Goal: Task Accomplishment & Management: Manage account settings

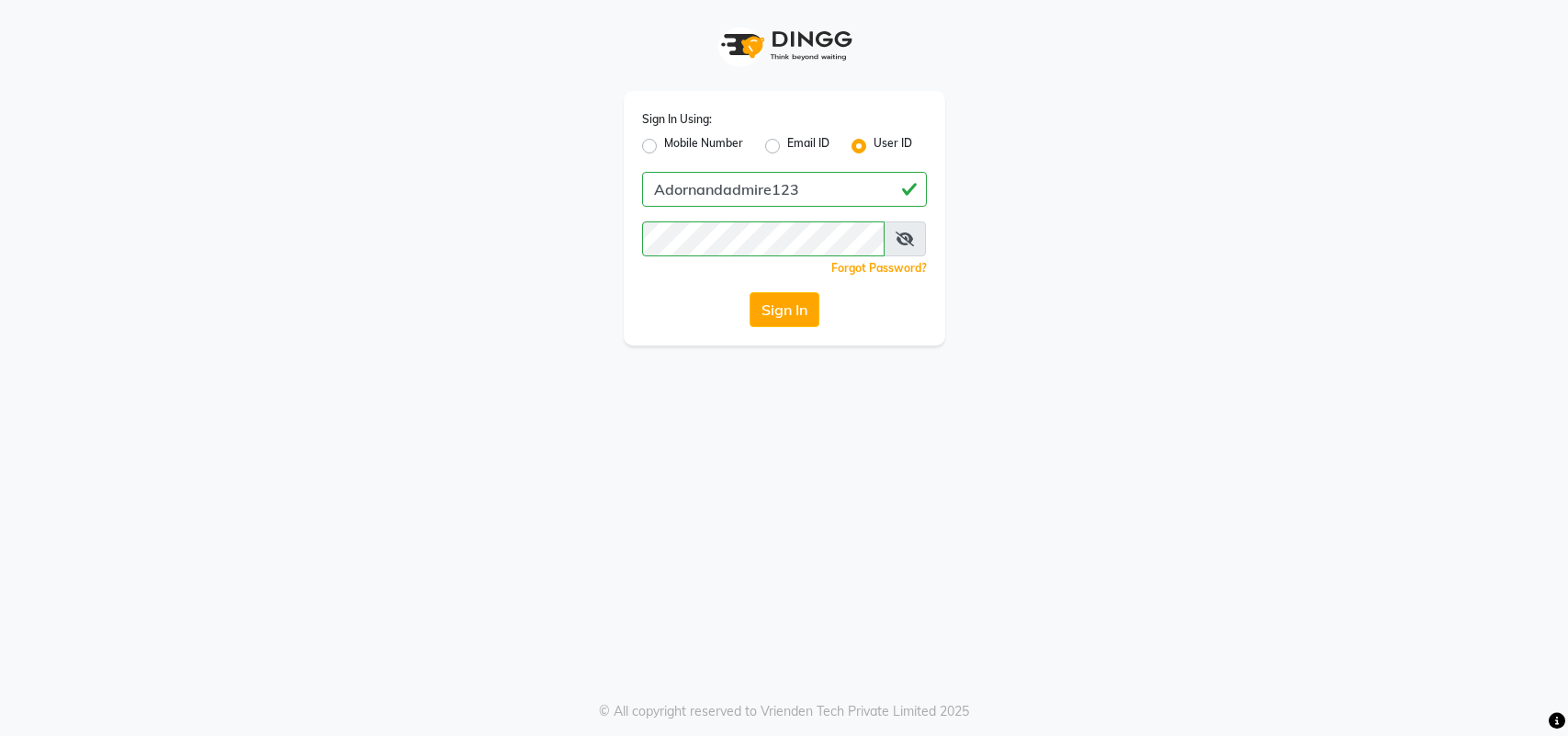
click at [775, 312] on button "Sign In" at bounding box center [785, 309] width 70 height 35
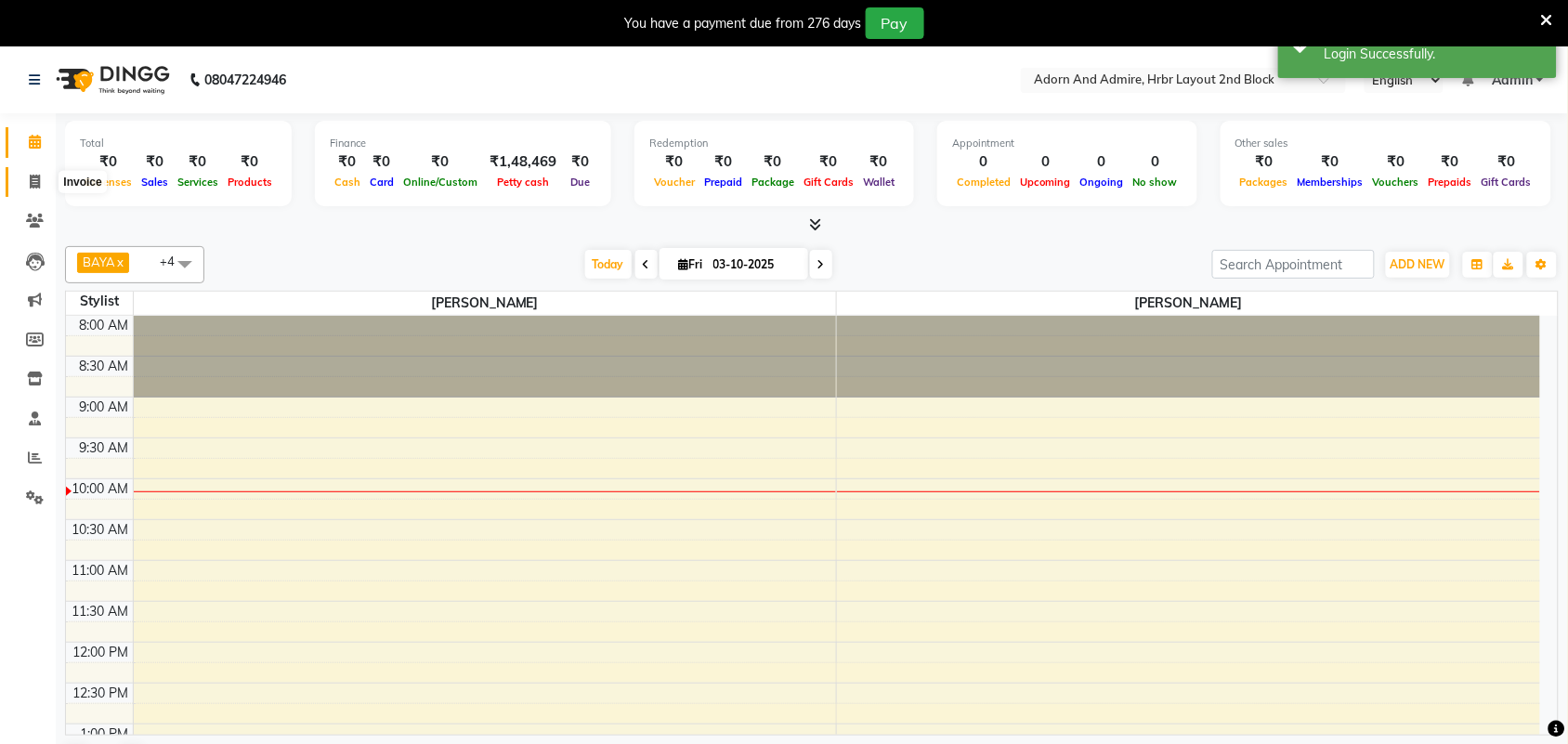
click at [40, 183] on span at bounding box center [35, 183] width 32 height 21
select select "service"
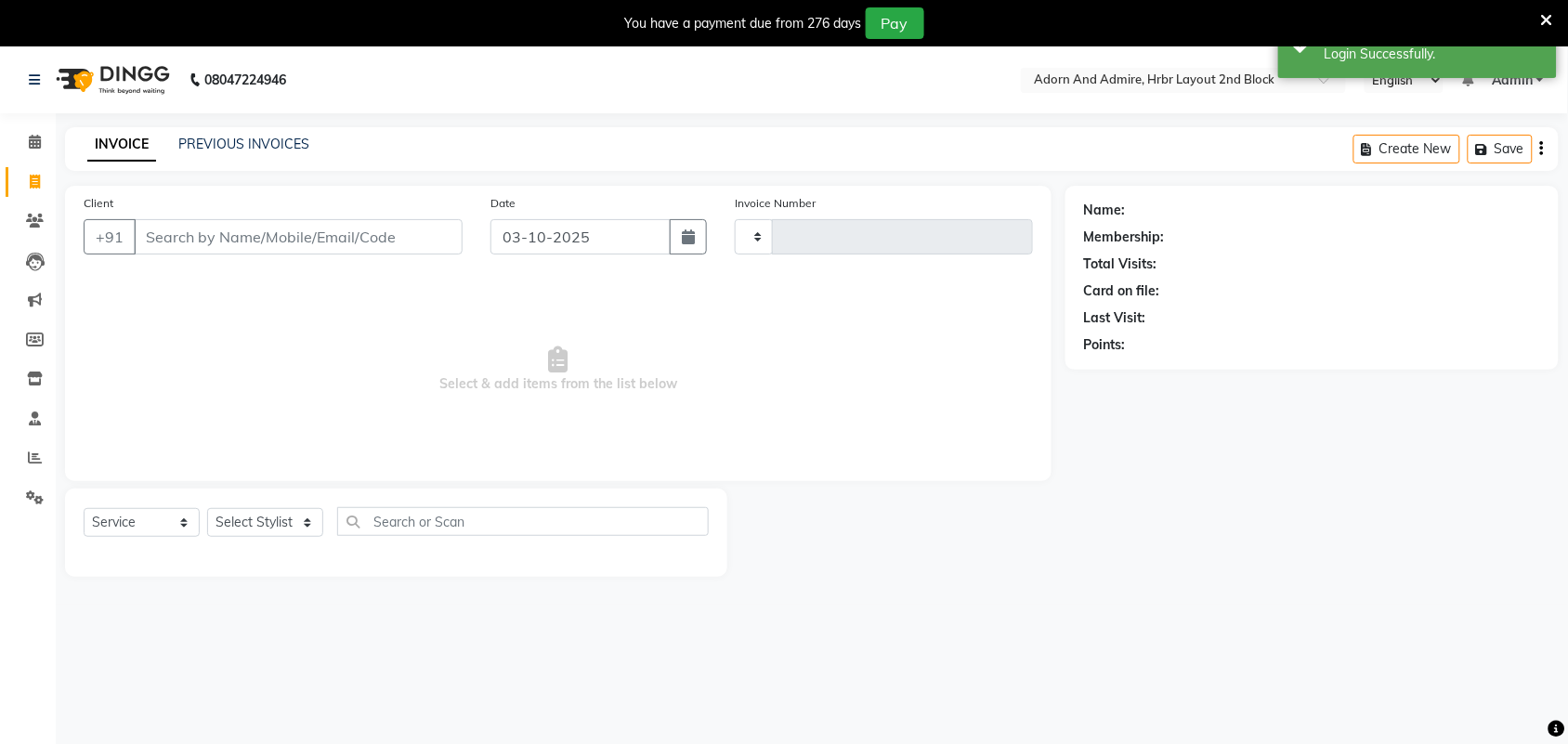
type input "2486"
select select "7203"
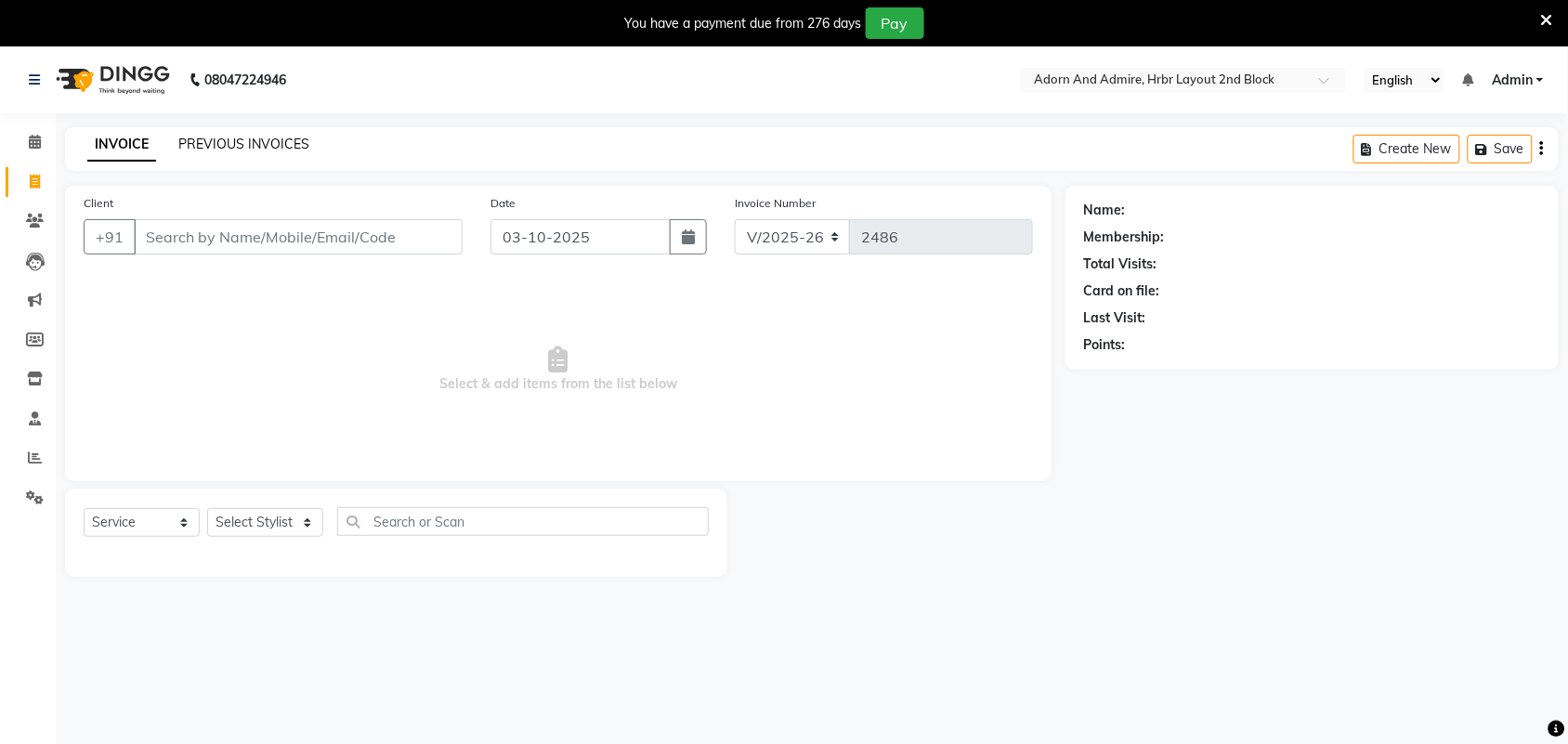
click at [210, 148] on link "PREVIOUS INVOICES" at bounding box center [244, 145] width 131 height 17
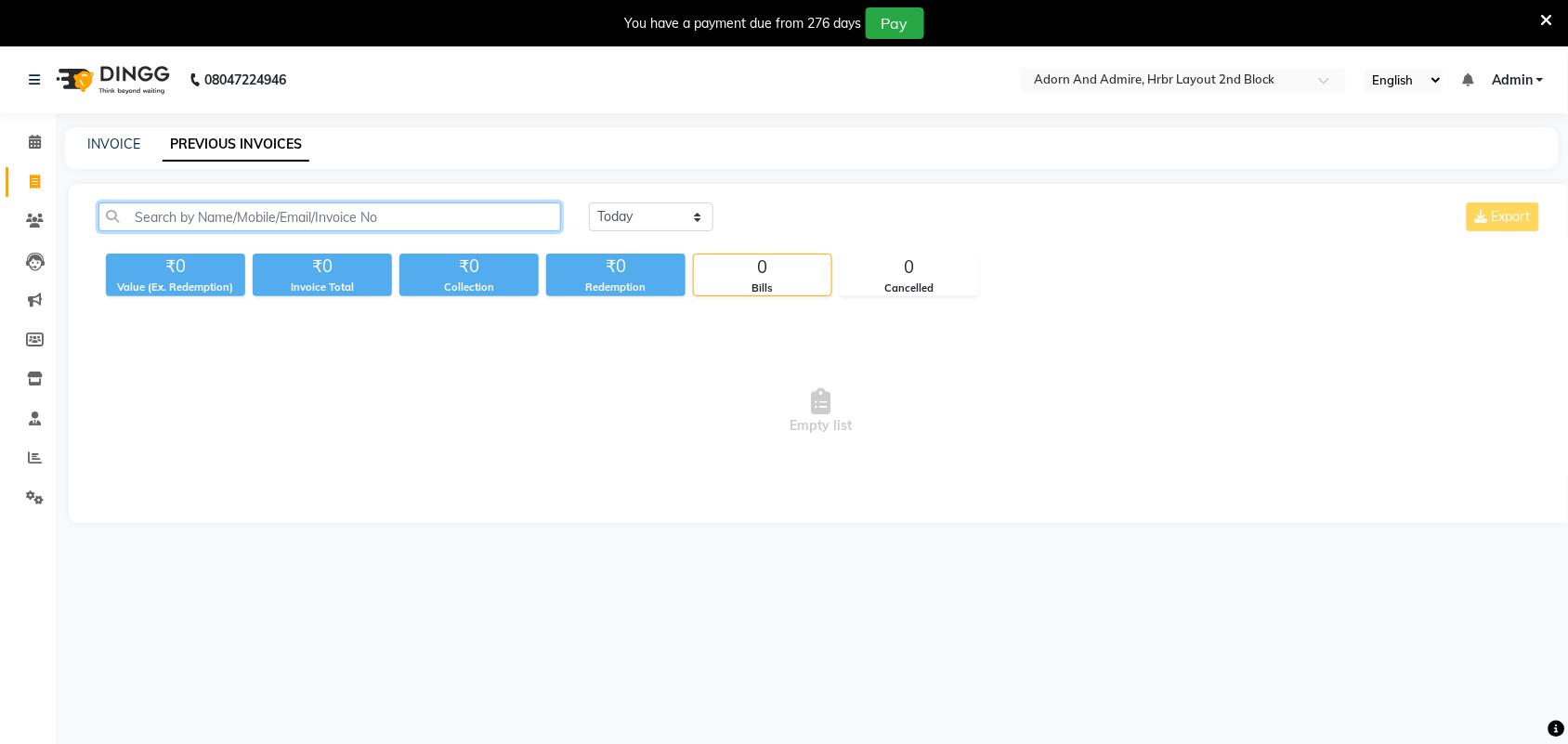
click at [395, 221] on input "text" at bounding box center [329, 217] width 462 height 29
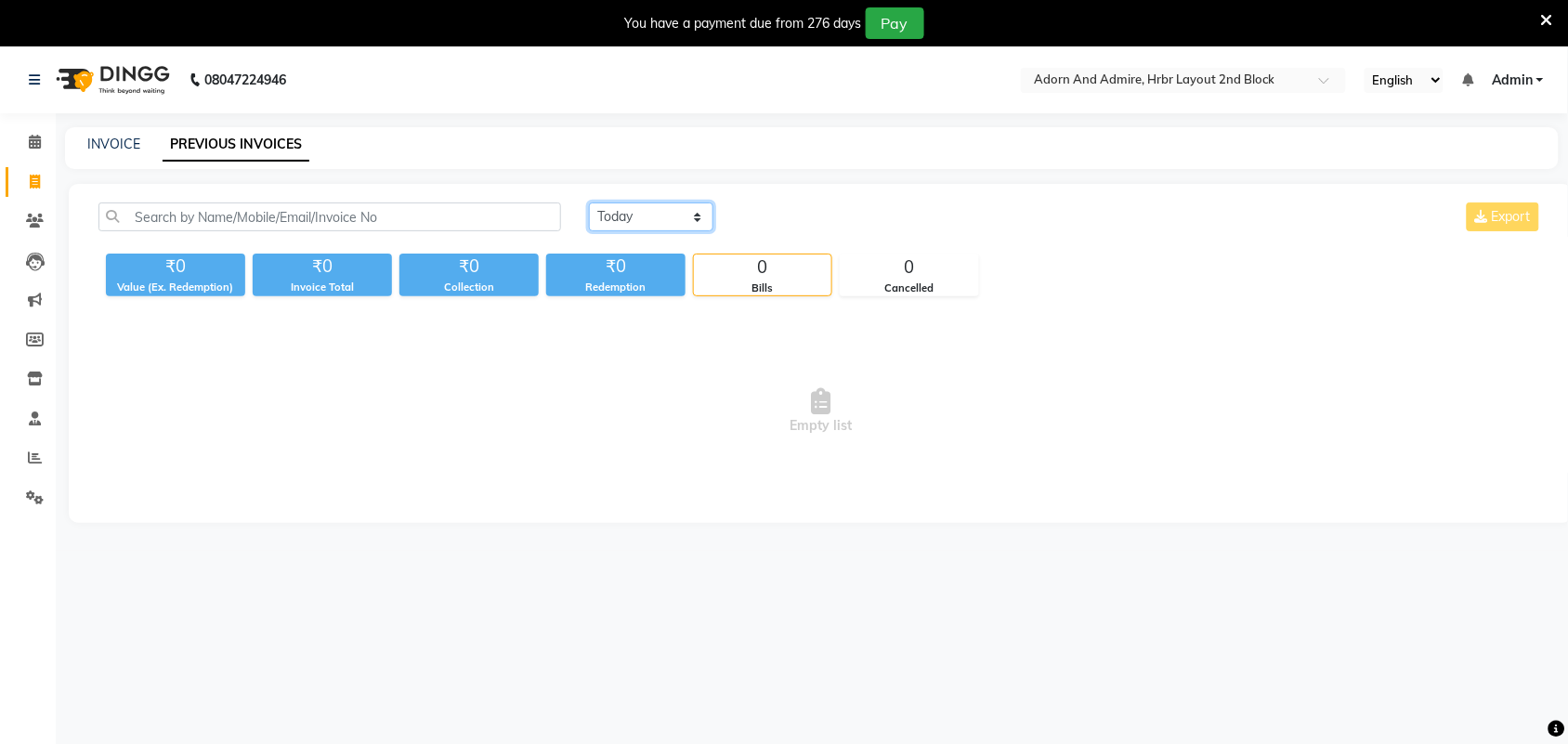
click at [694, 224] on select "[DATE] [DATE] Custom Range" at bounding box center [651, 217] width 125 height 29
select select "[DATE]"
click at [589, 203] on select "[DATE] [DATE] Custom Range" at bounding box center [651, 217] width 125 height 29
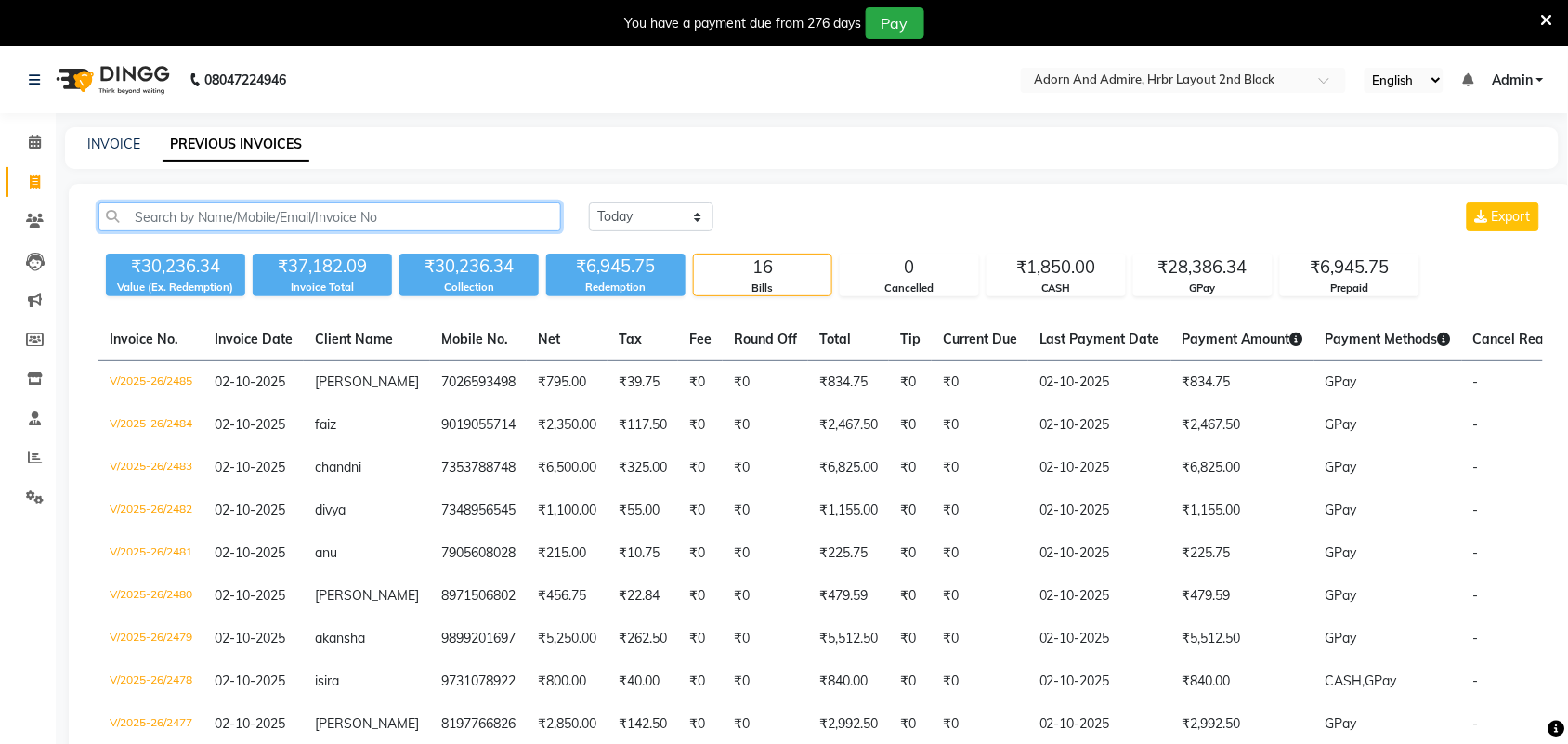
click at [414, 225] on input "text" at bounding box center [329, 217] width 462 height 29
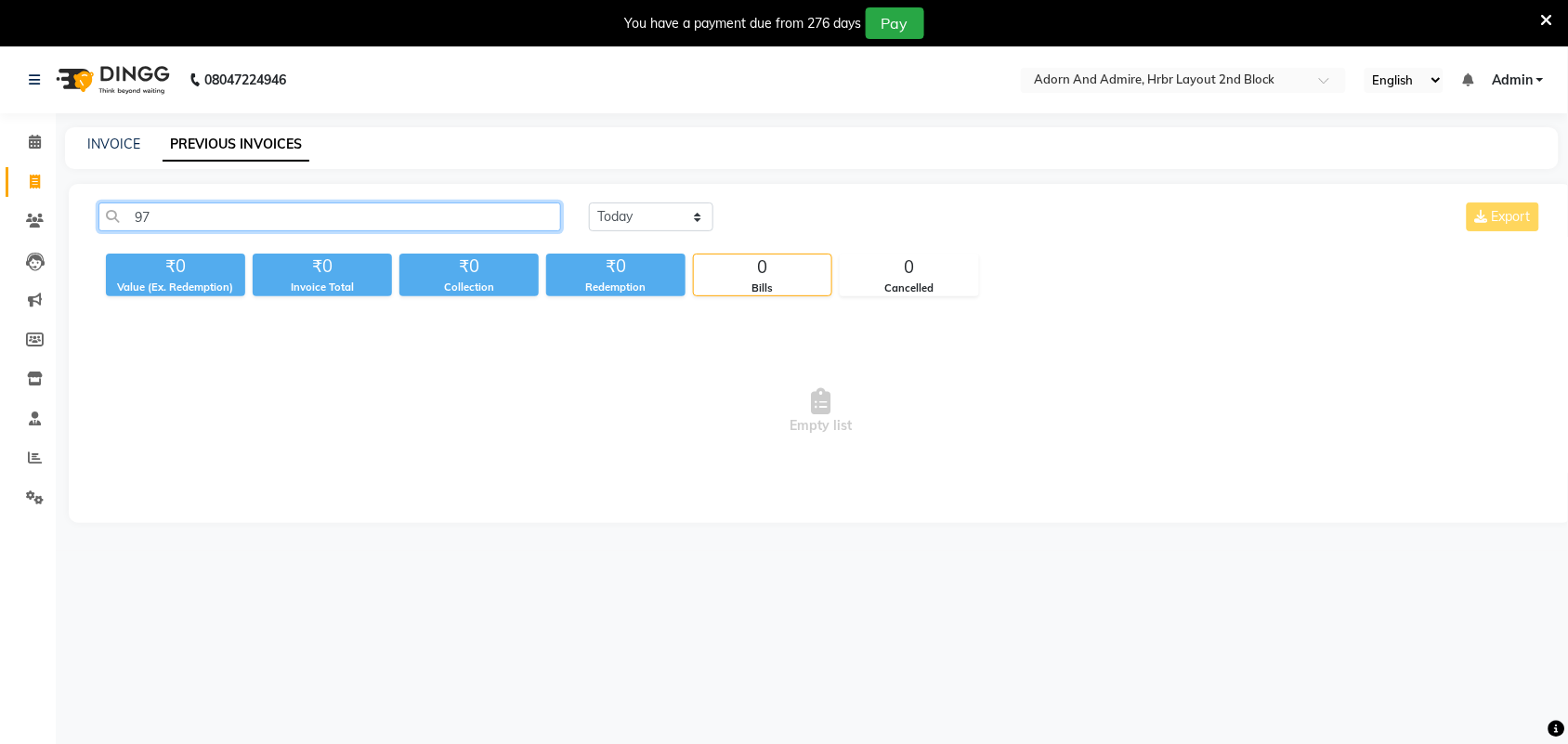
type input "9"
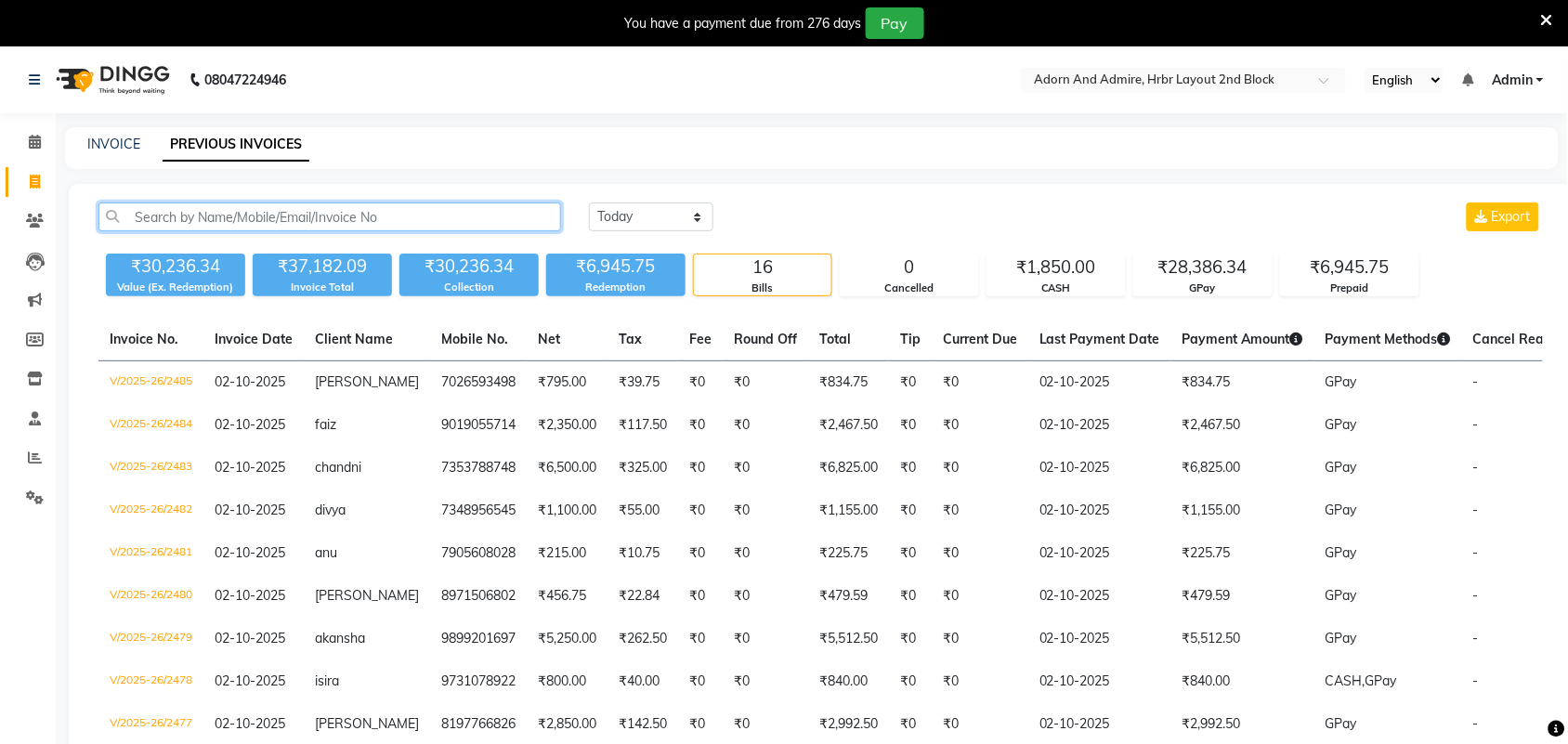
click at [372, 220] on input "text" at bounding box center [329, 217] width 462 height 29
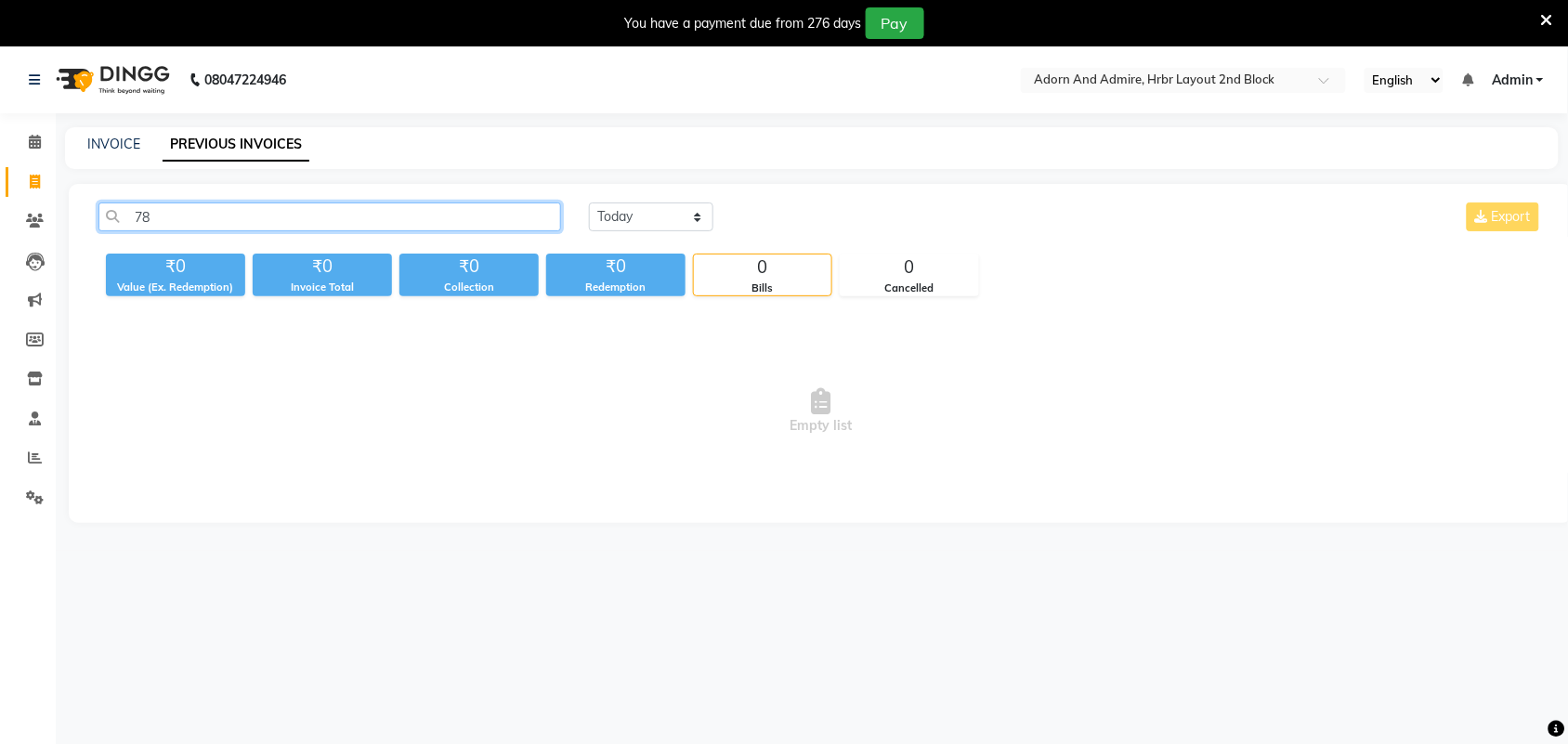
type input "7"
type input "9"
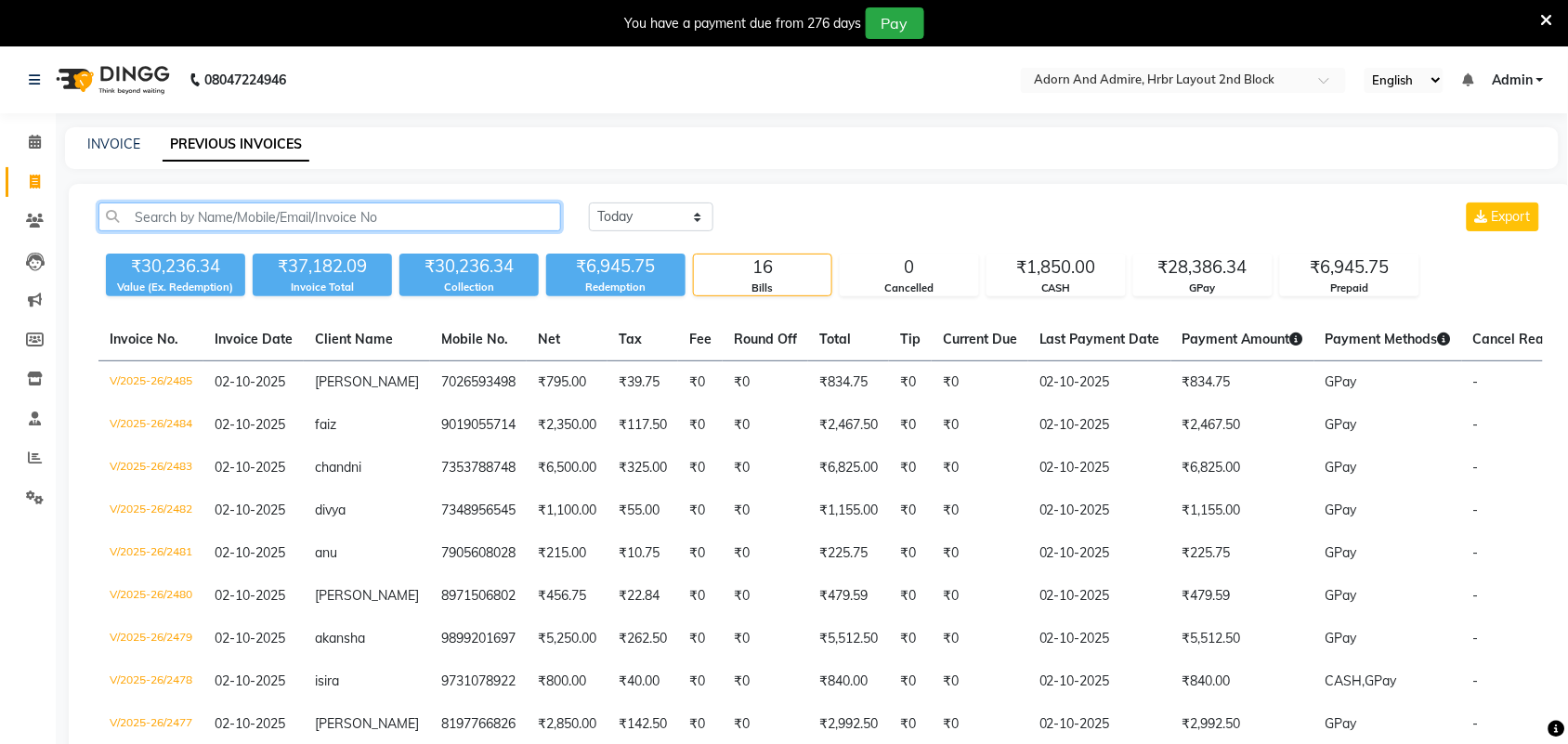
click at [260, 218] on input "text" at bounding box center [329, 217] width 462 height 29
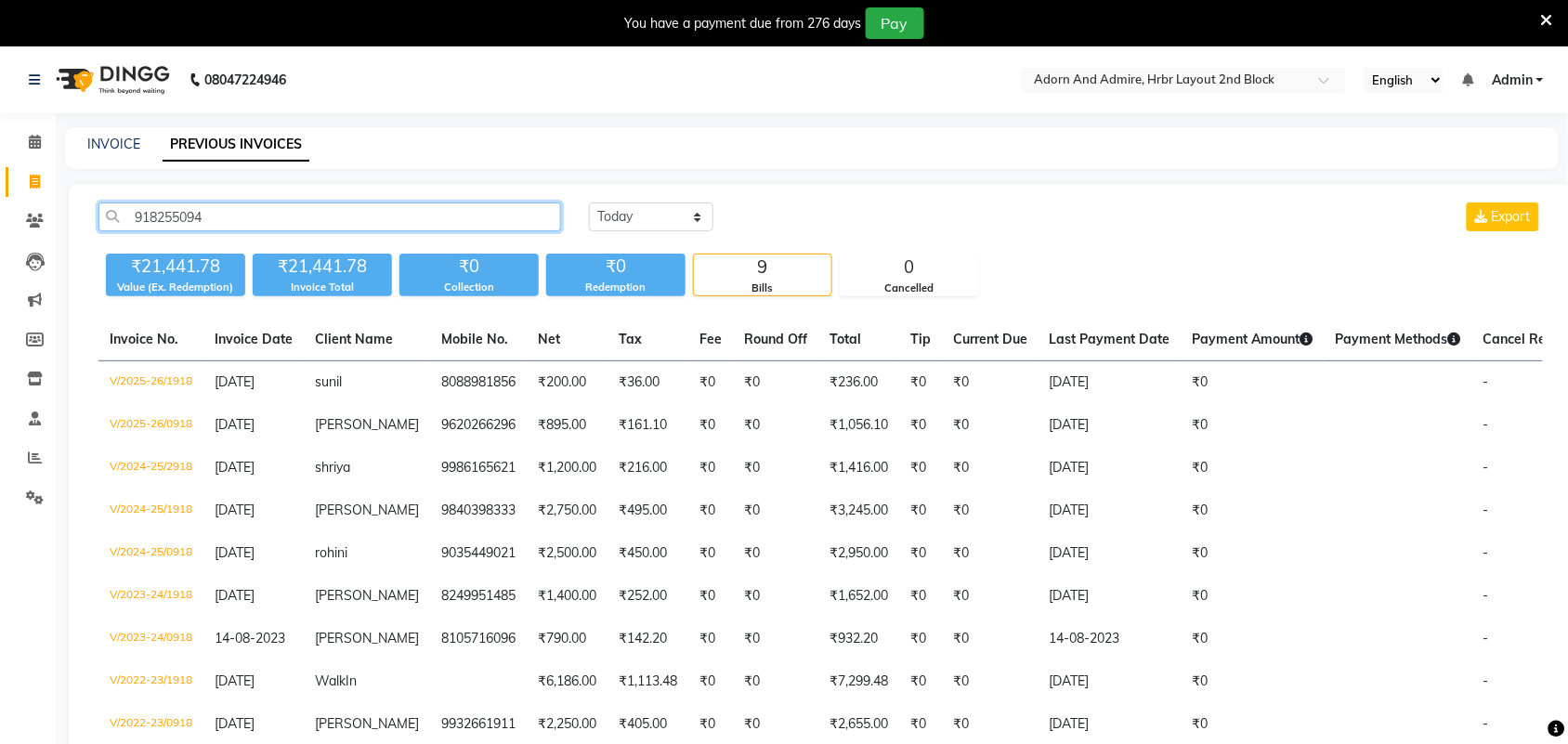
type input "9182550945"
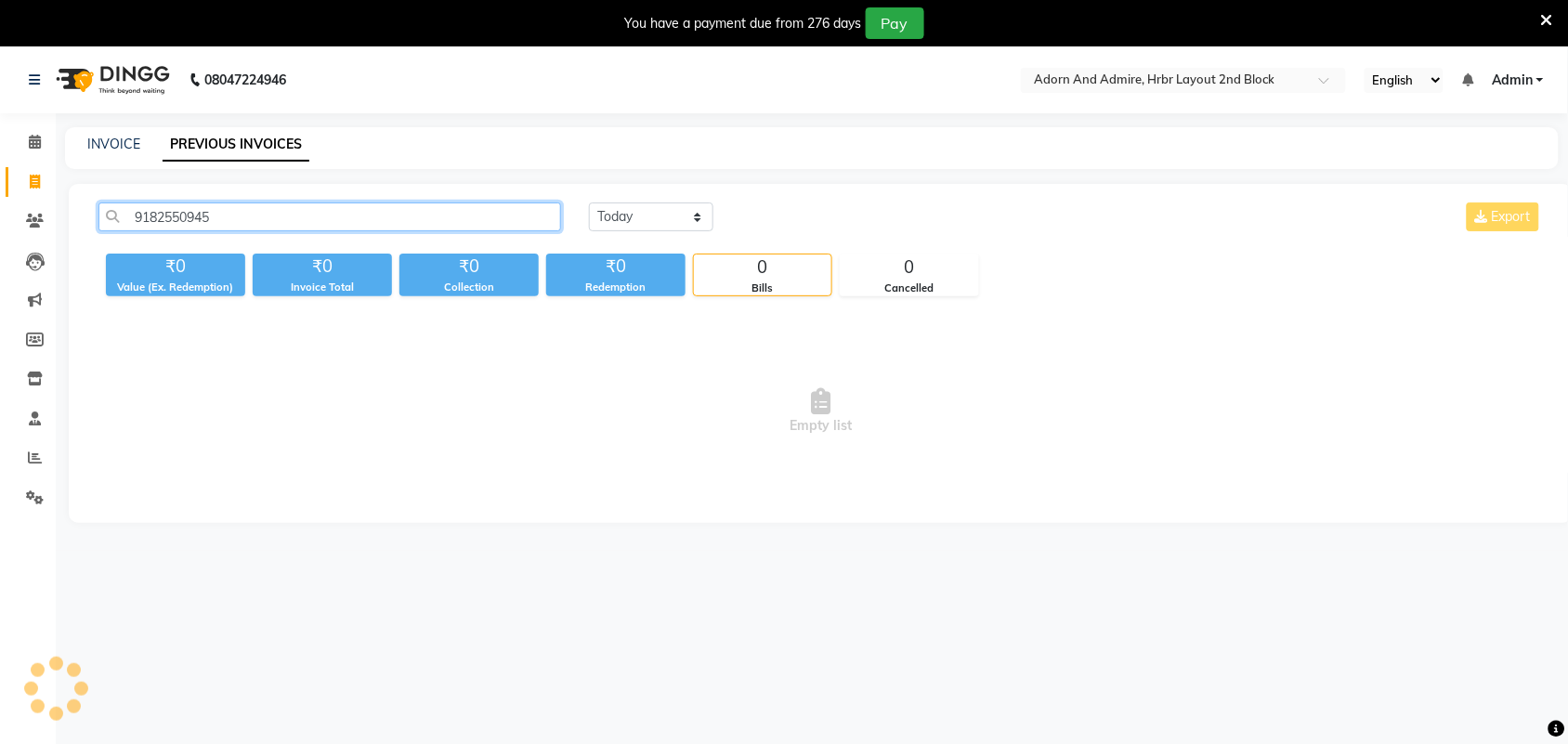
click at [260, 218] on input "9182550945" at bounding box center [329, 217] width 462 height 29
drag, startPoint x: 261, startPoint y: 218, endPoint x: 130, endPoint y: 284, distance: 146.7
click at [61, 216] on main "INVOICE PREVIOUS INVOICES 9182550945 [DATE] [DATE] Custom Range Export ₹0 Value…" at bounding box center [812, 339] width 1512 height 423
type input "9"
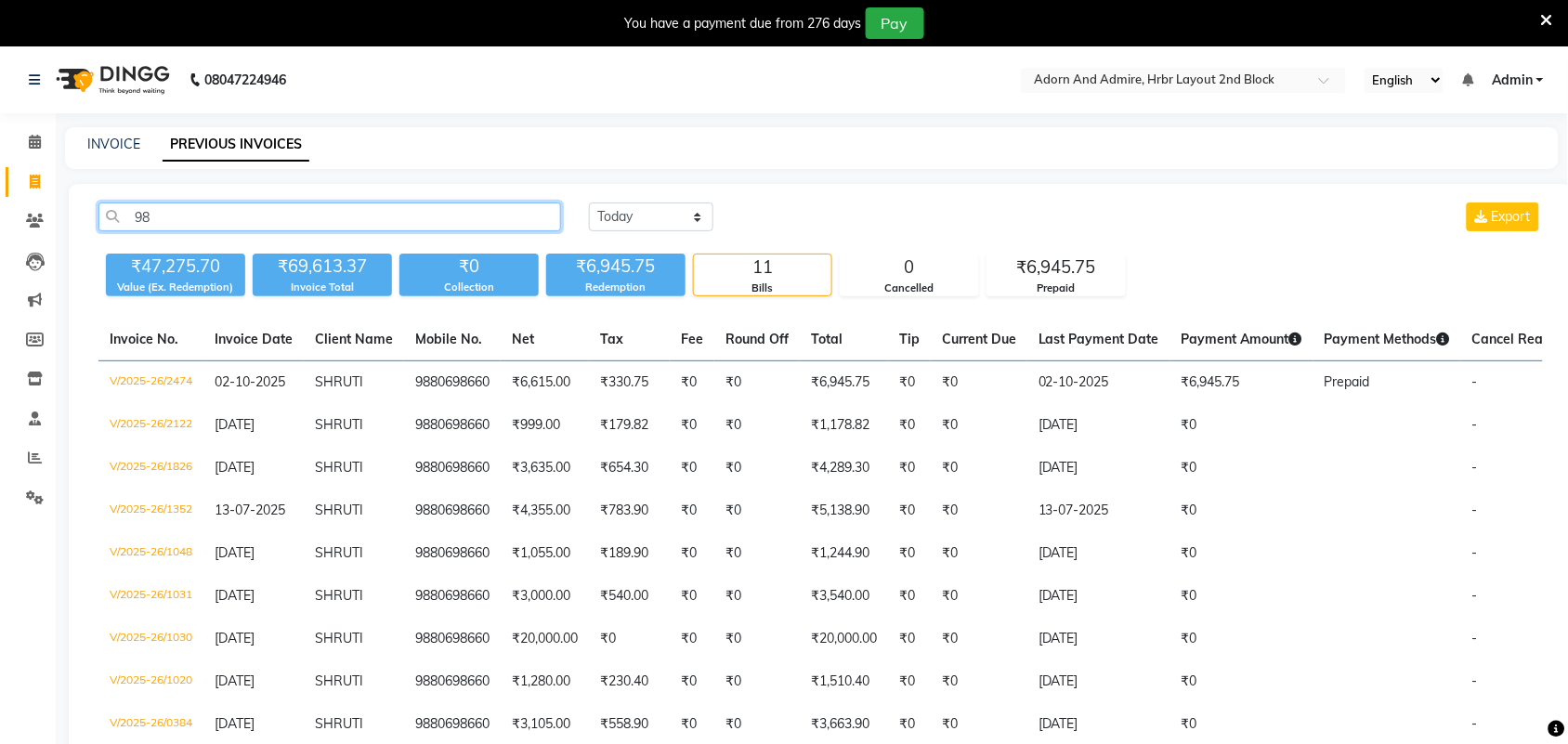
type input "9"
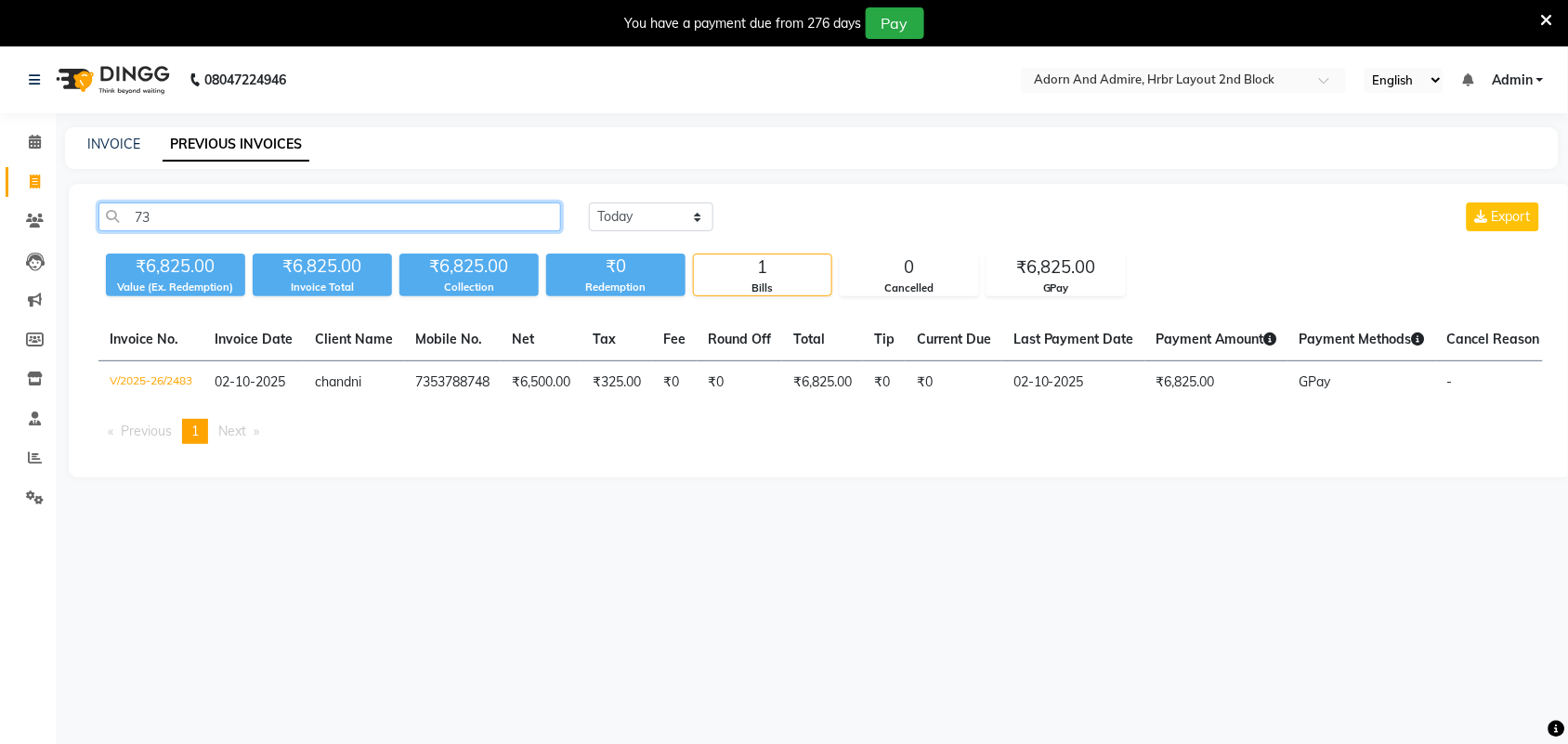
type input "7"
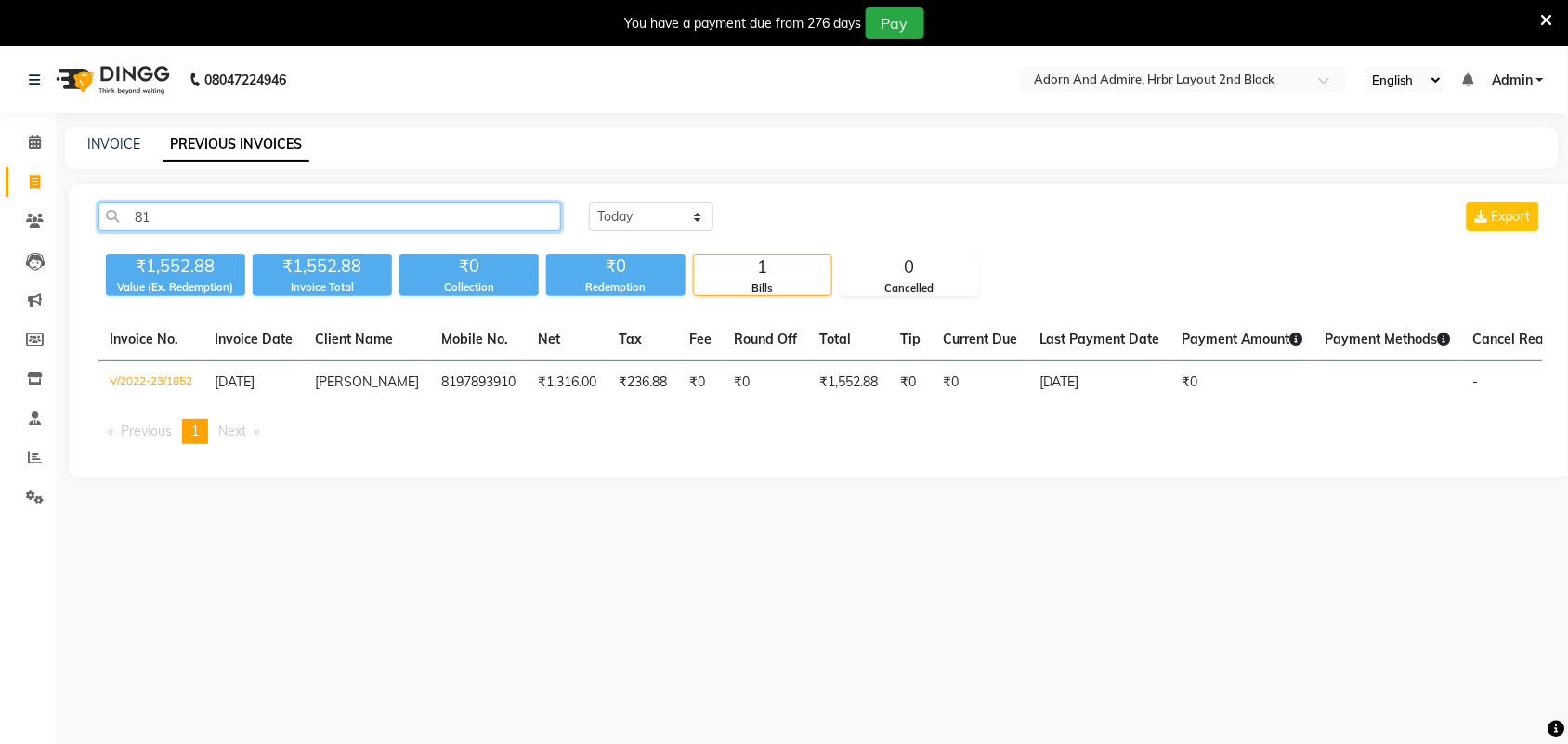
type input "8"
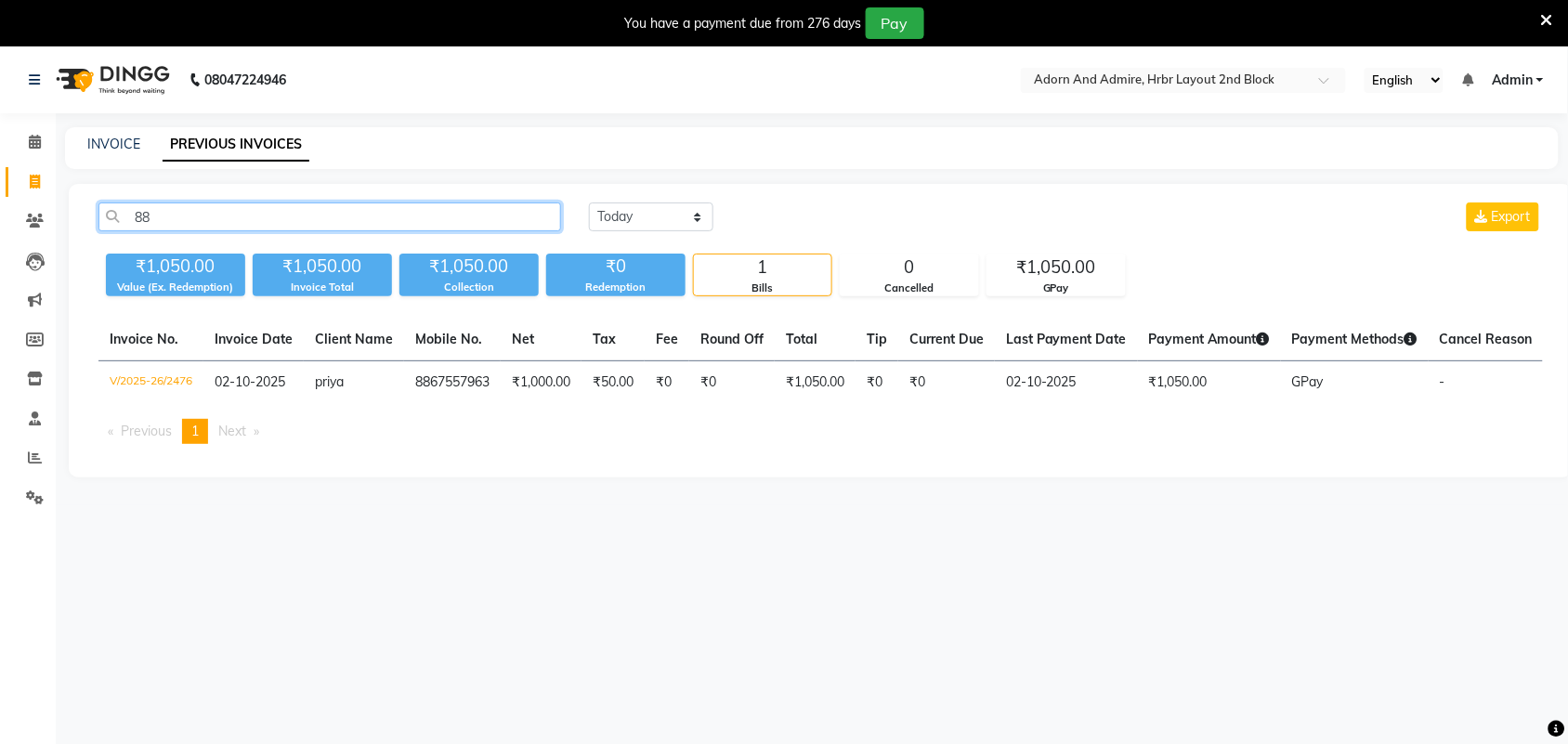
type input "8"
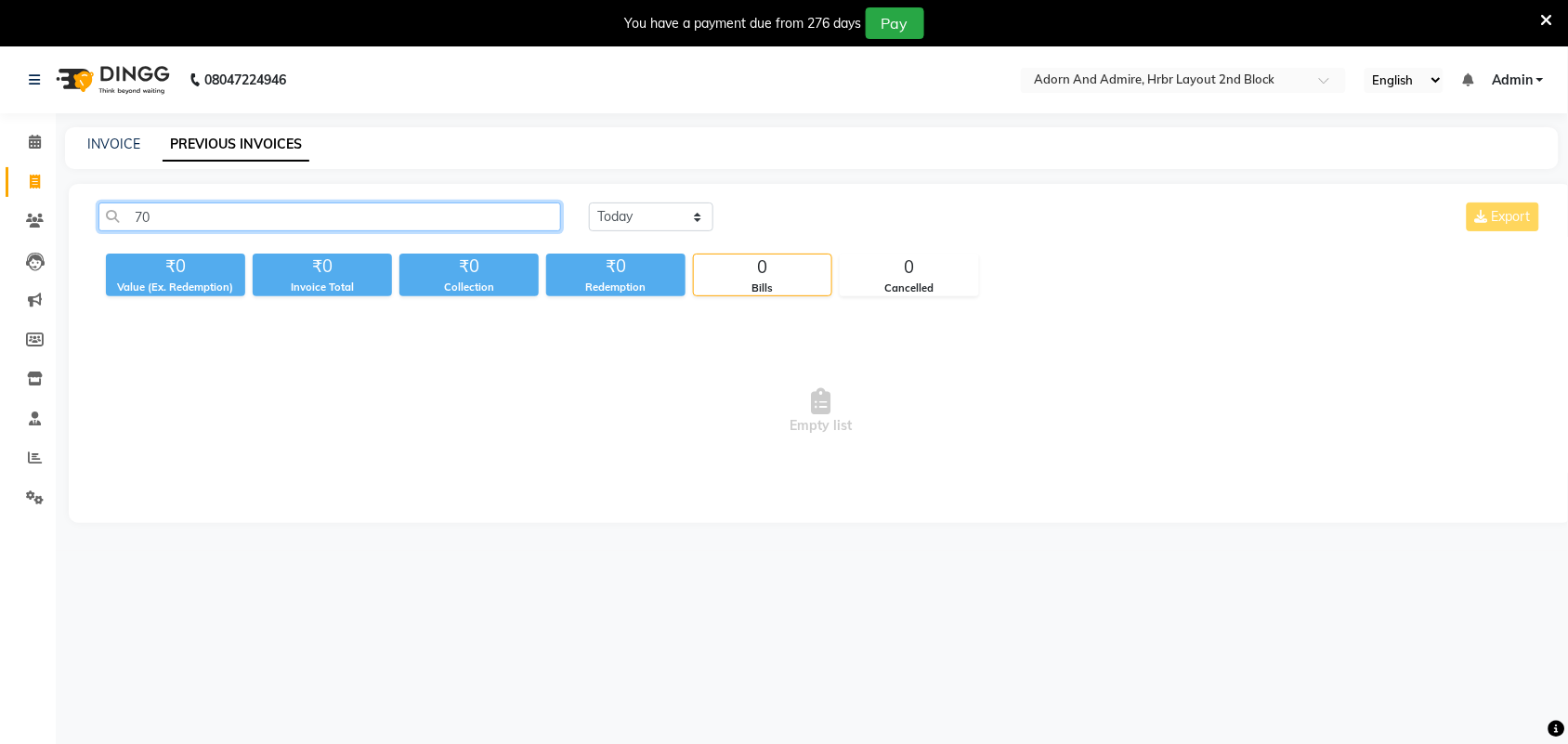
type input "7"
type input "9"
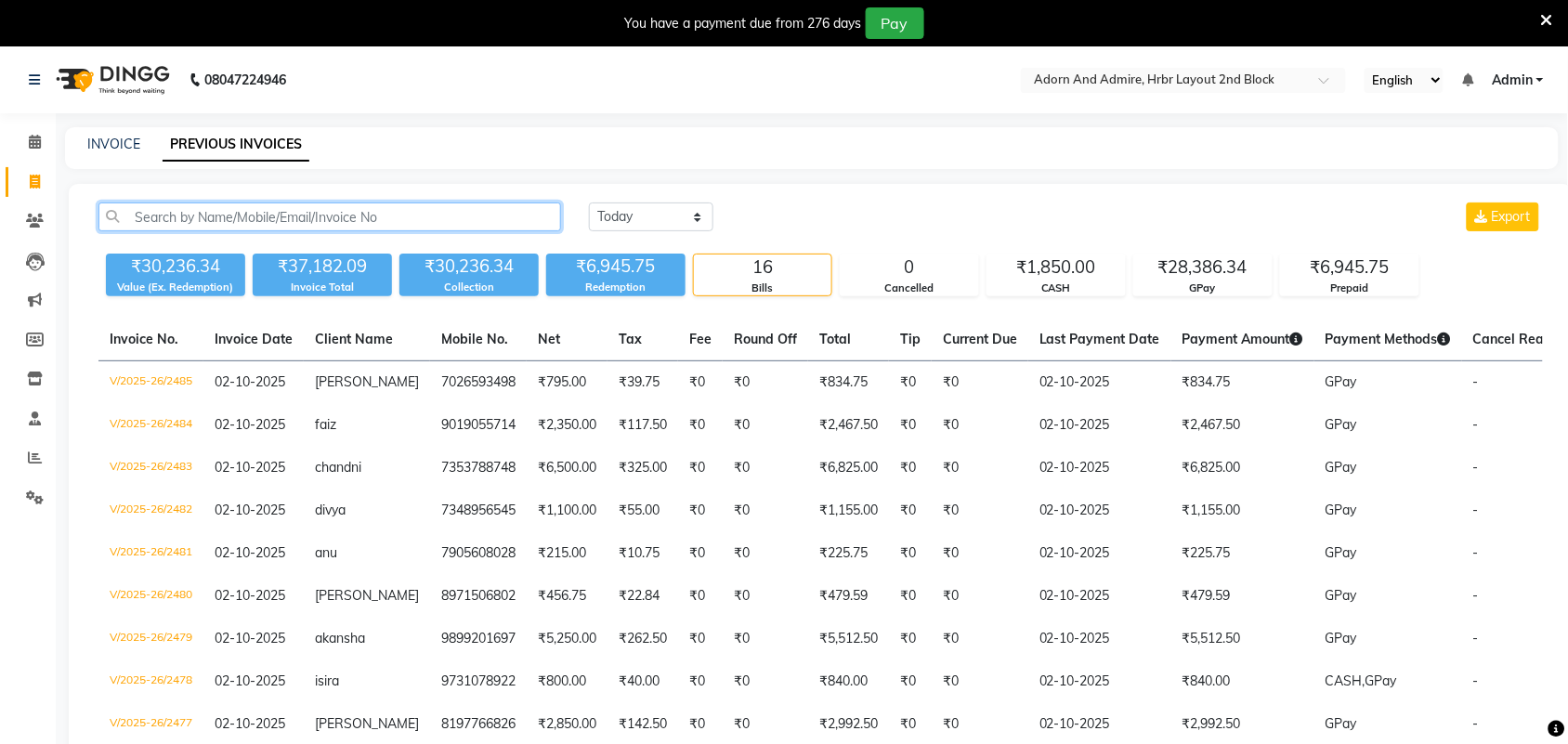
click at [295, 219] on input "text" at bounding box center [329, 217] width 462 height 29
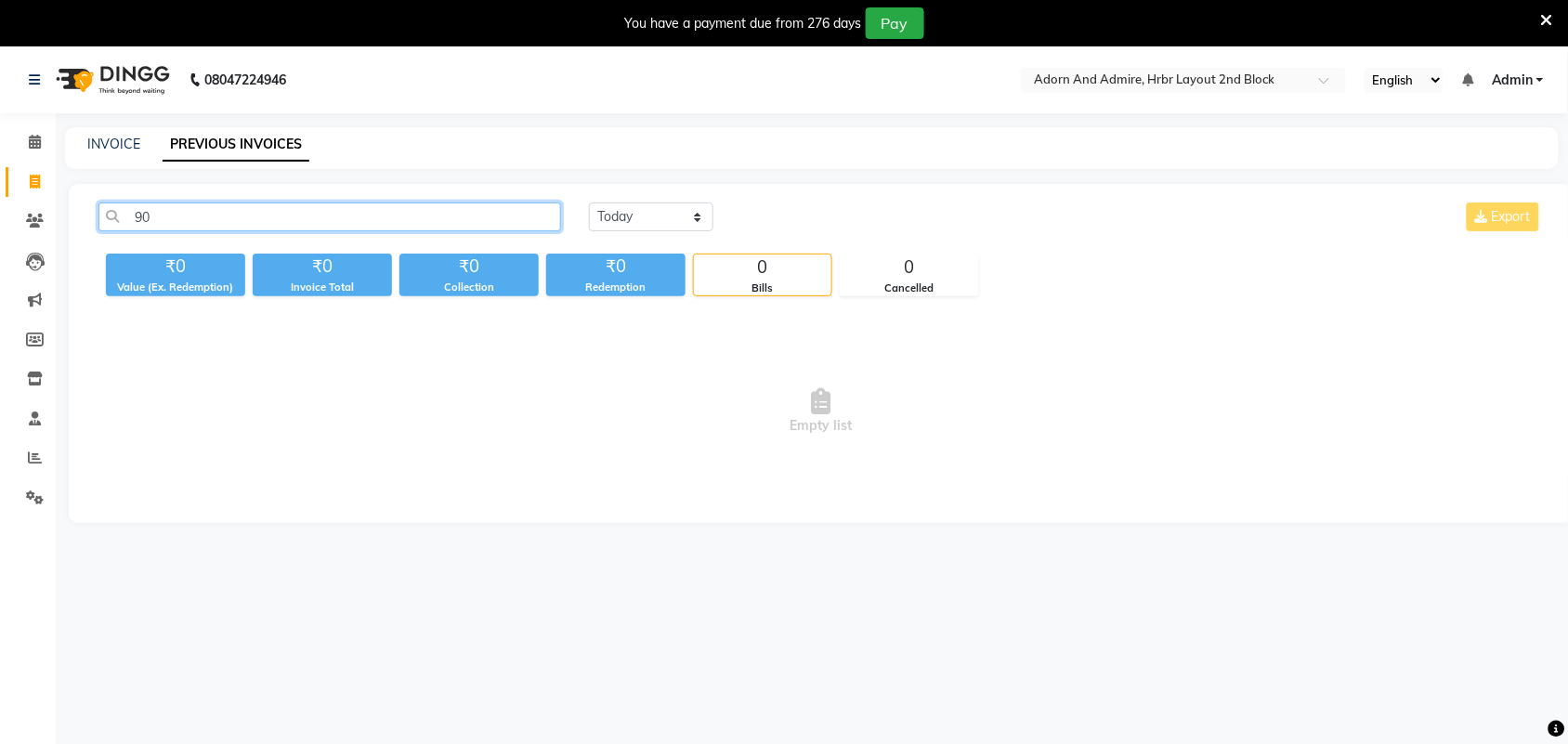
type input "9"
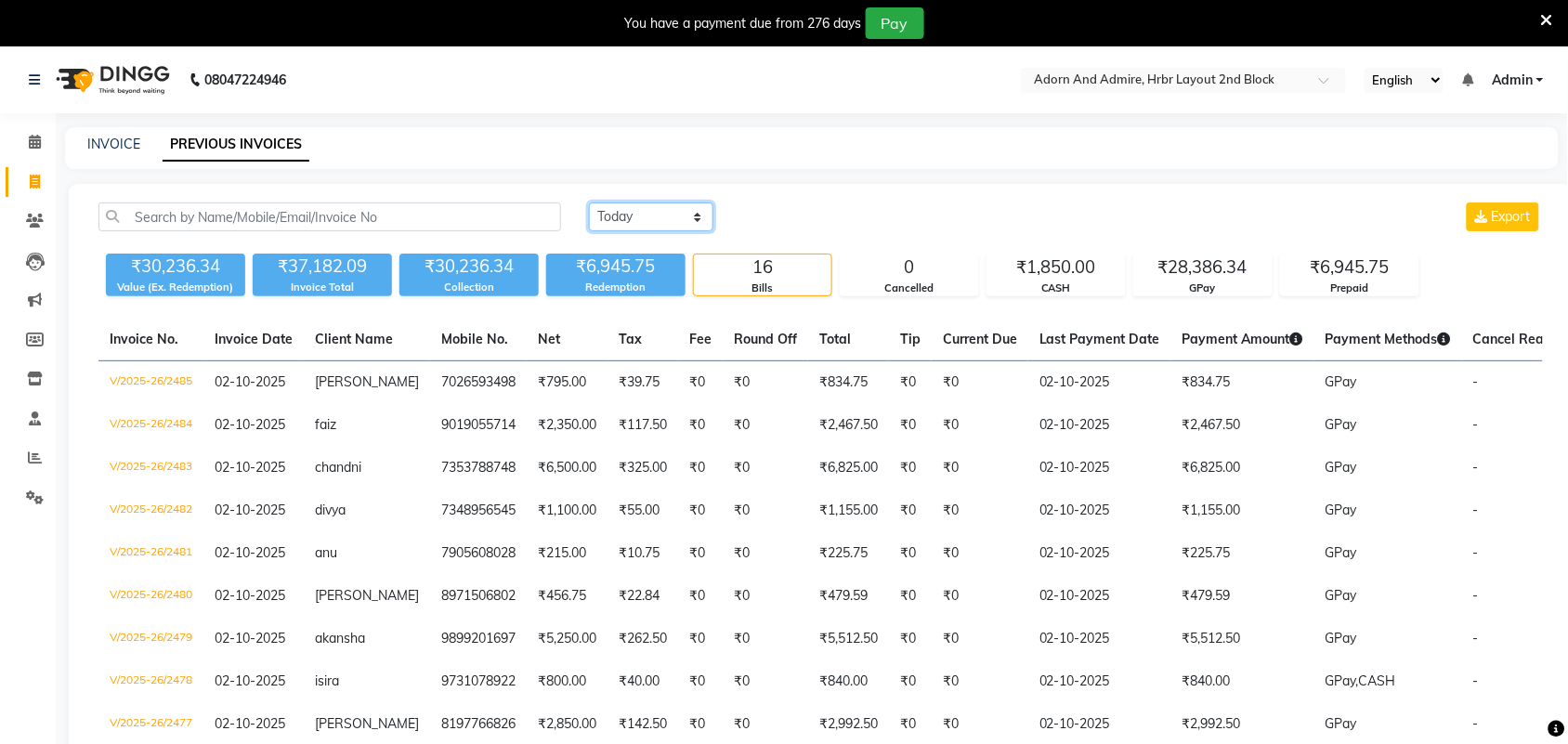
click at [699, 206] on select "[DATE] [DATE] Custom Range" at bounding box center [651, 217] width 125 height 29
select select "today"
click at [589, 203] on select "[DATE] [DATE] Custom Range" at bounding box center [651, 217] width 125 height 29
